Goal: Navigation & Orientation: Understand site structure

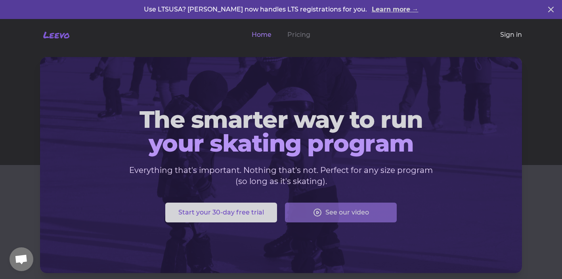
click at [510, 35] on link "Sign in" at bounding box center [511, 35] width 22 height 10
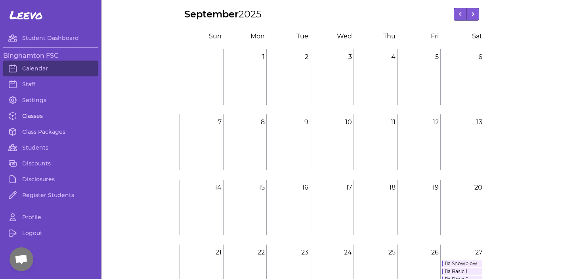
click at [34, 116] on link "Classes" at bounding box center [50, 116] width 95 height 16
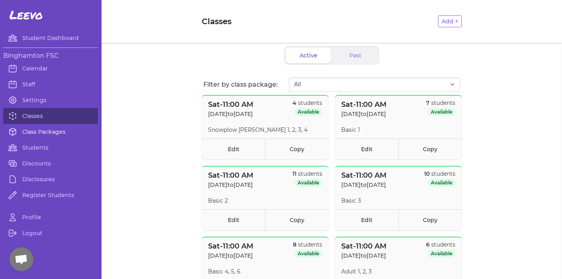
click at [31, 132] on link "Class Packages" at bounding box center [50, 132] width 95 height 16
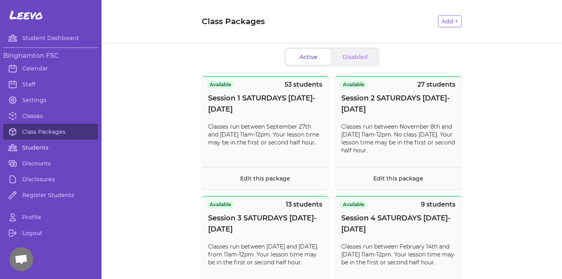
click at [21, 146] on link "Students" at bounding box center [50, 148] width 95 height 16
